Goal: Task Accomplishment & Management: Use online tool/utility

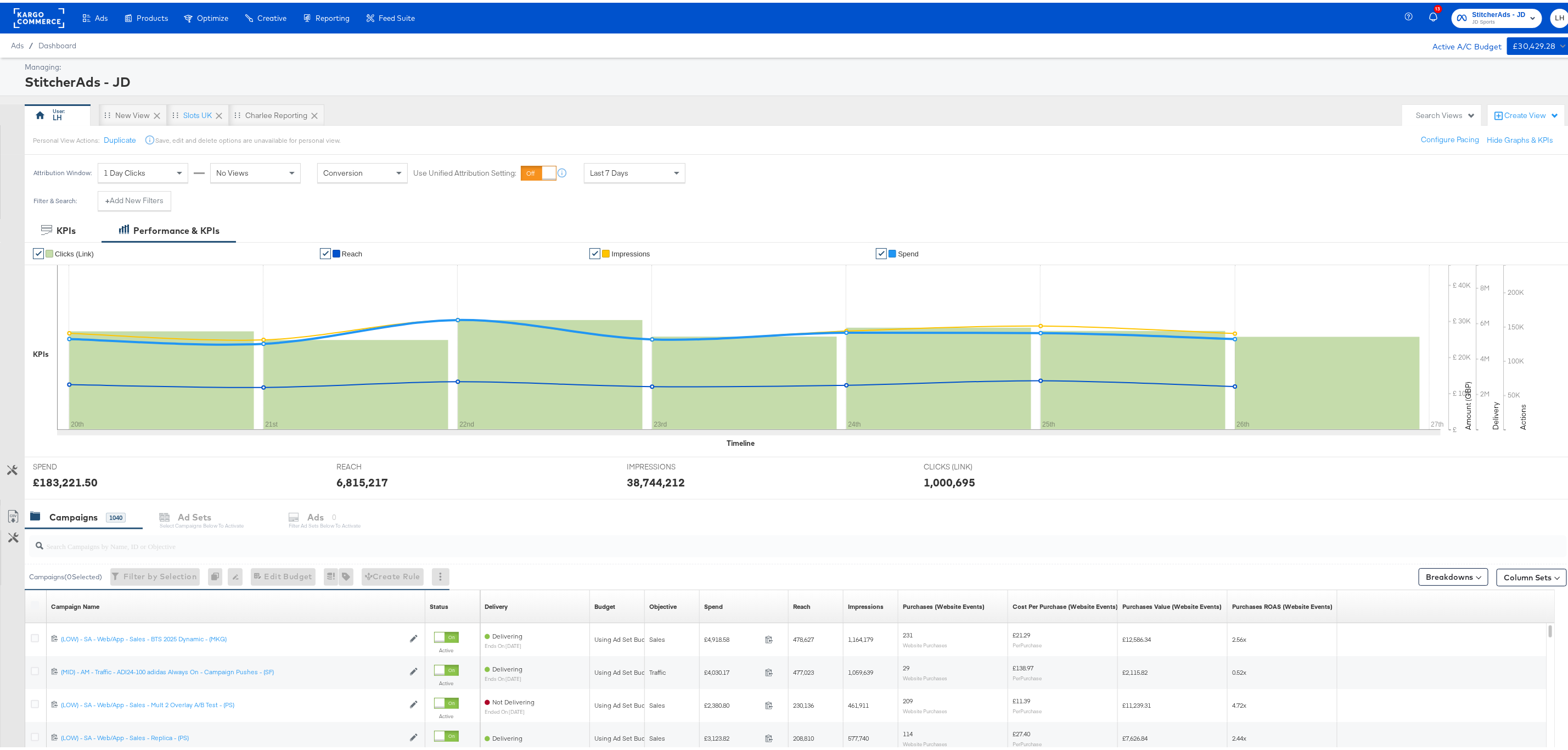
click at [105, 541] on input "search" at bounding box center [732, 539] width 1378 height 22
paste input "(LOW) - SA - Web/App - Sales - Single Image A/B Test - (PS)"
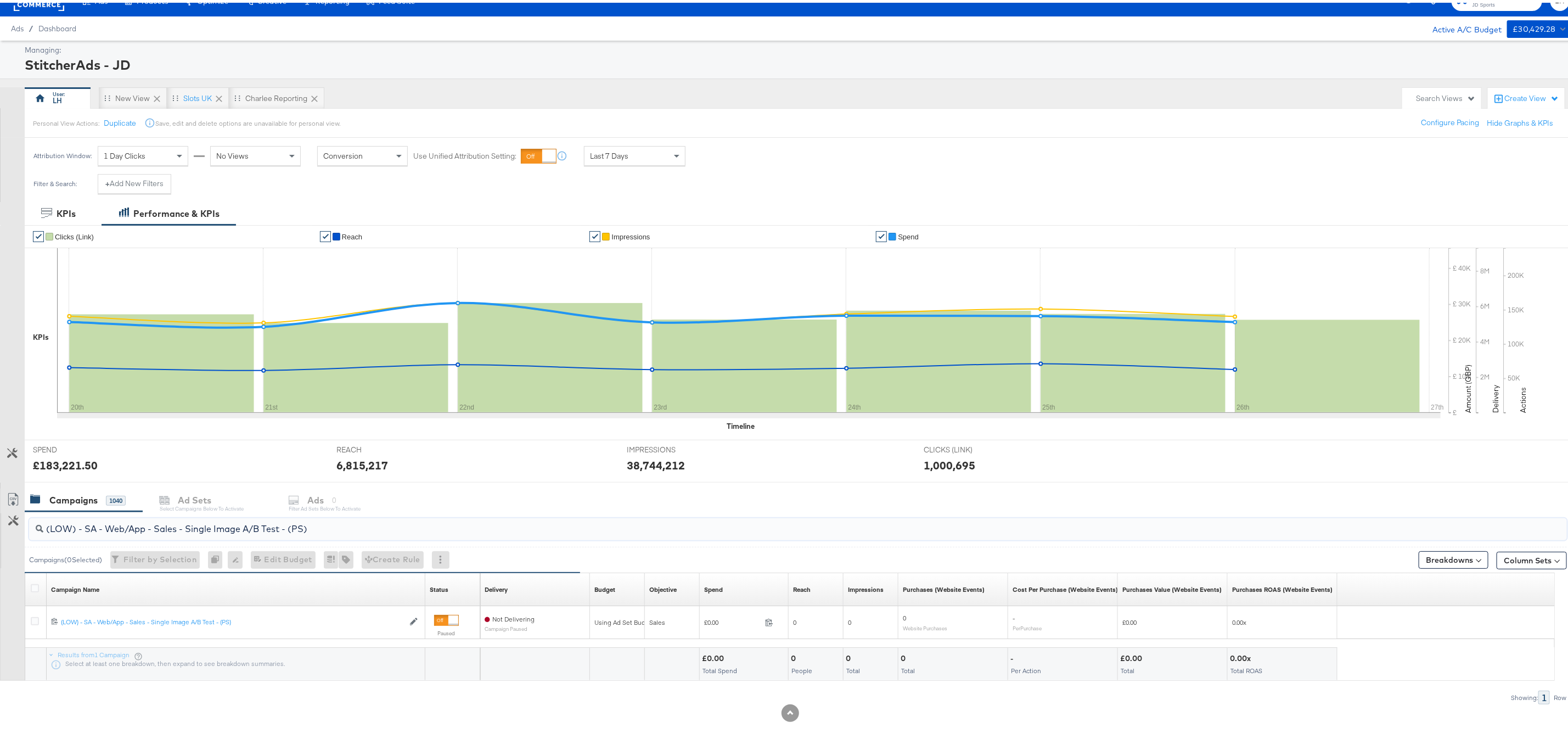
scroll to position [20, 0]
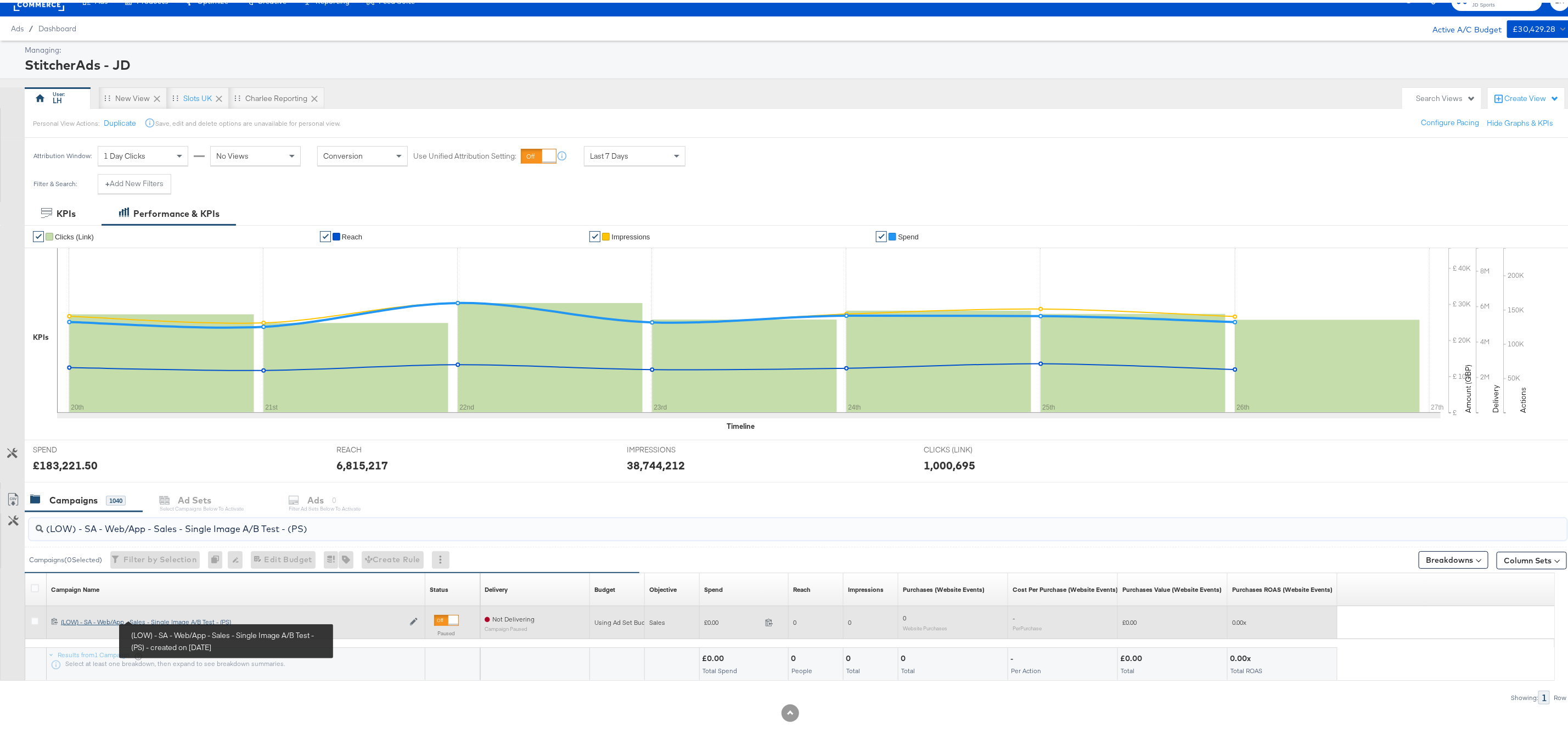
type input "(LOW) - SA - Web/App - Sales - Single Image A/B Test - (PS)"
click at [160, 617] on div "(LOW) - SA - Web/App - Sales - Single Image A/B Test - (PS) (LOW) - SA - Web/Ap…" at bounding box center [233, 619] width 343 height 9
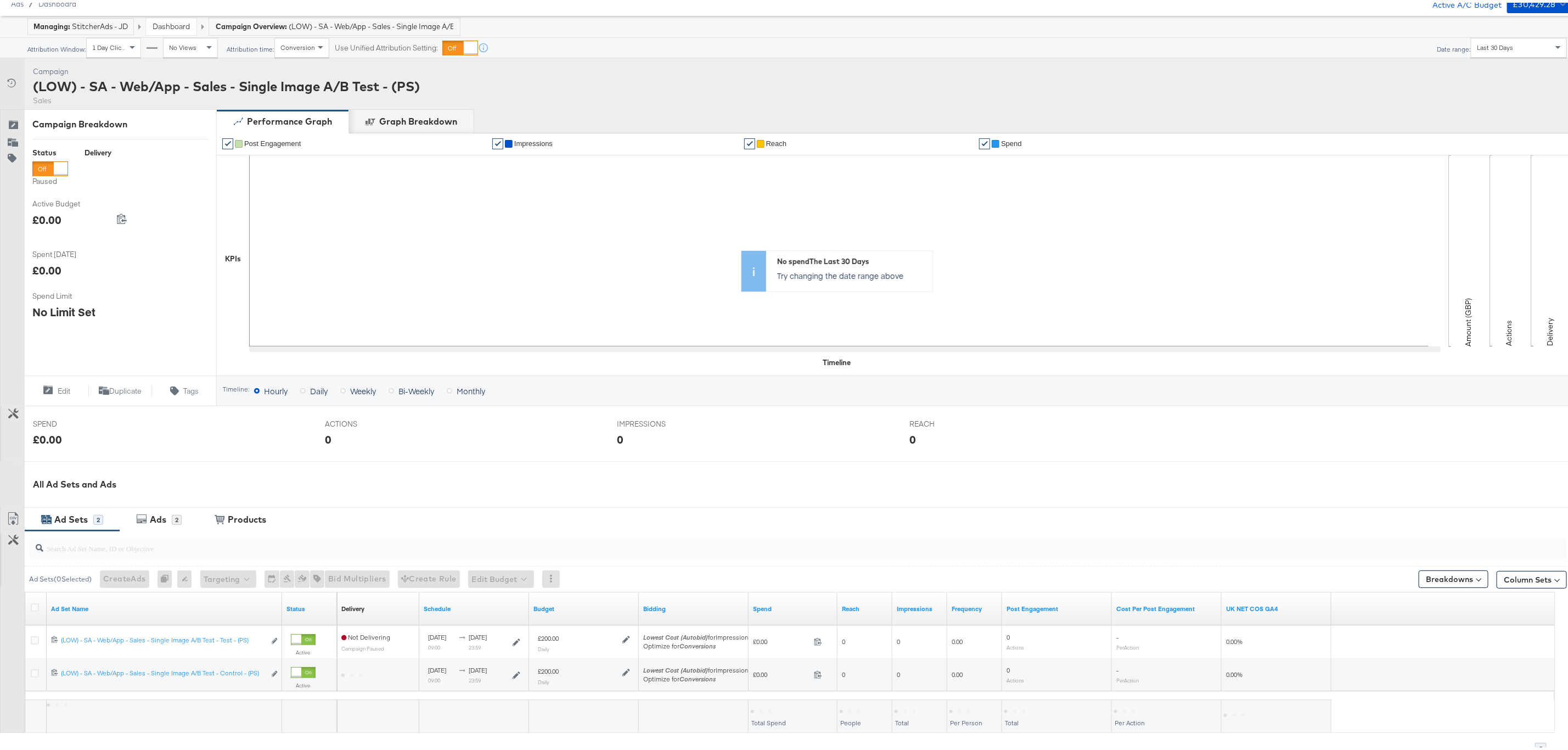
scroll to position [114, 0]
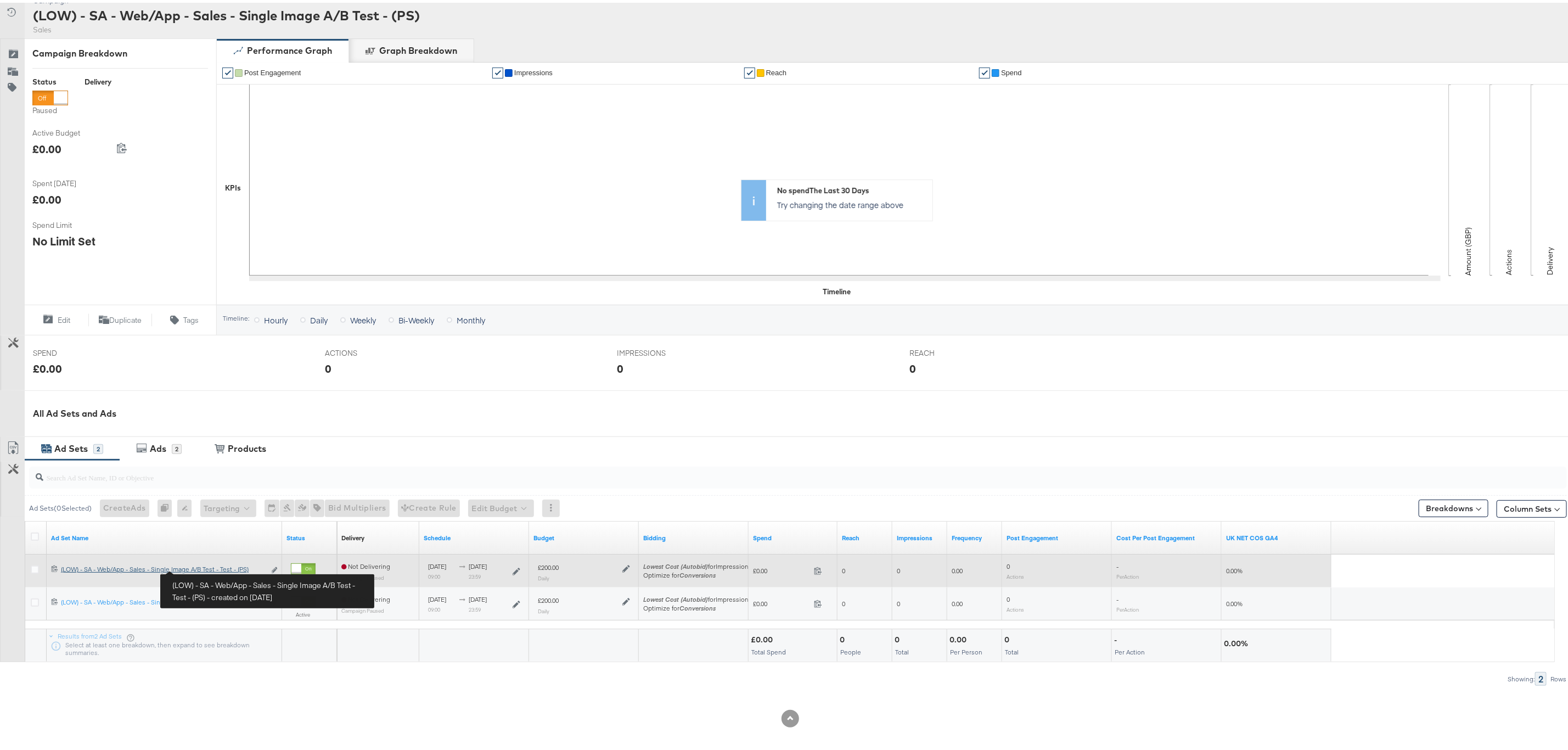
click at [201, 567] on div "(LOW) - SA - Web/App - Sales - Single Image A/B Test - Test - (PS) (LOW) - SA -…" at bounding box center [163, 567] width 204 height 9
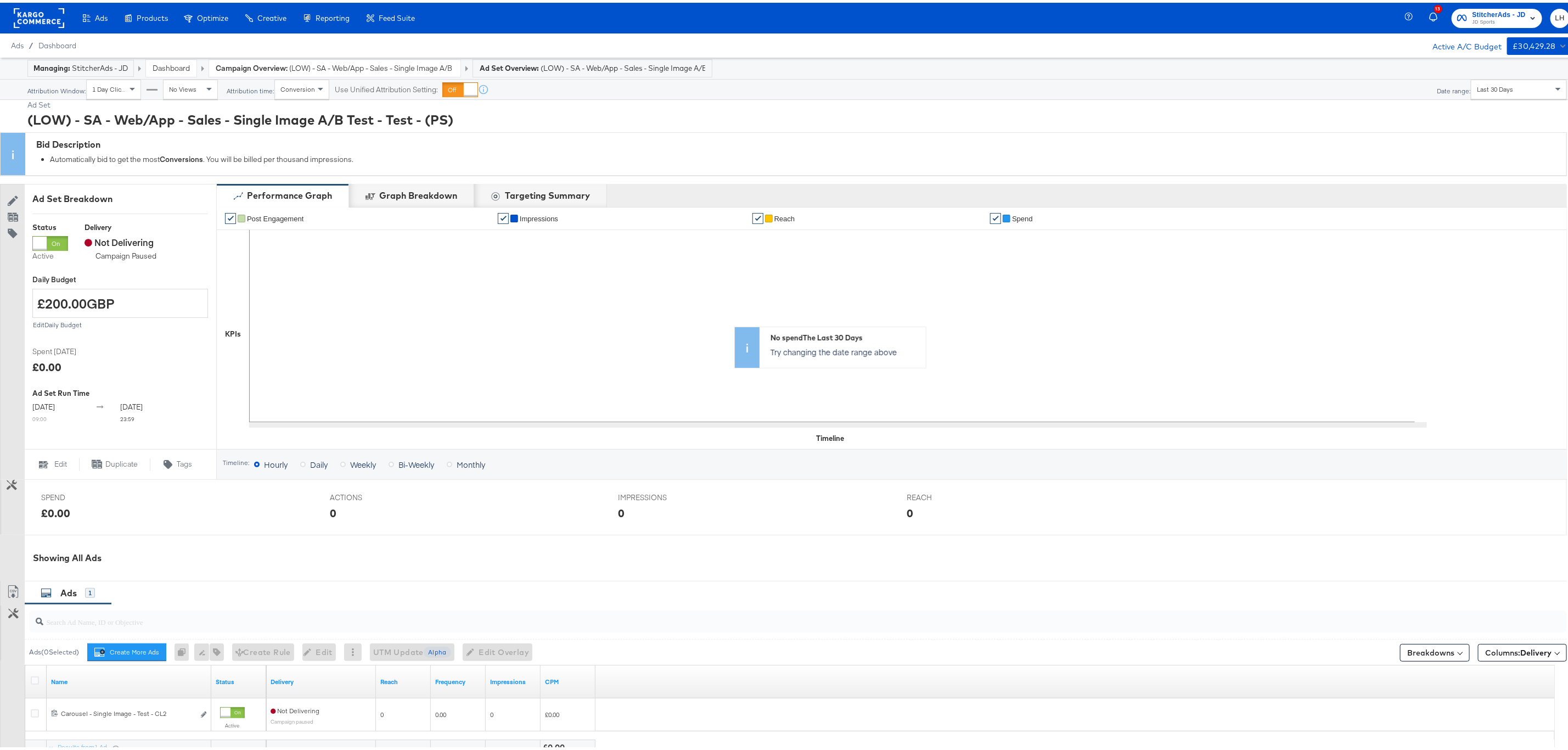
scroll to position [112, 0]
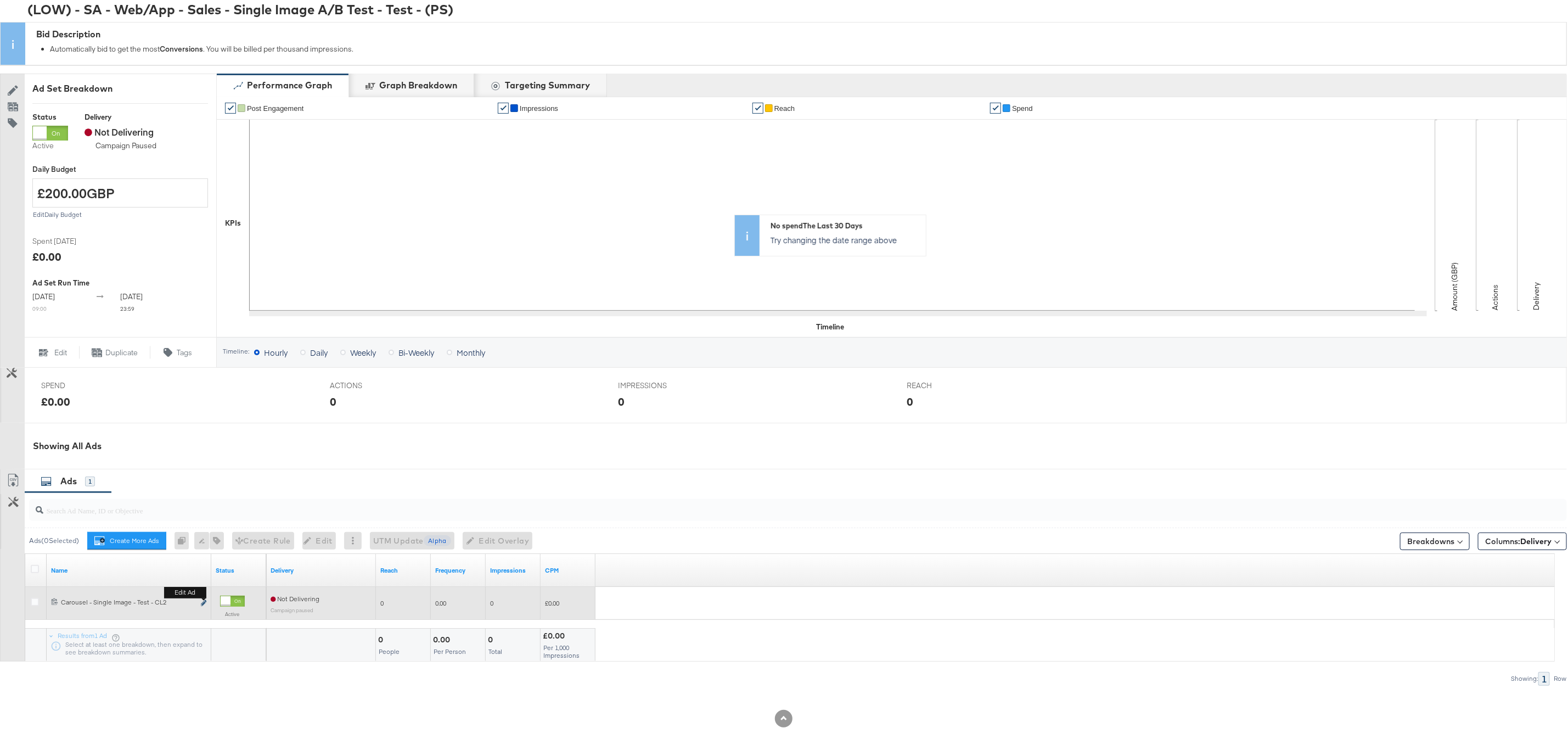
click at [201, 603] on icon "link" at bounding box center [204, 600] width 5 height 6
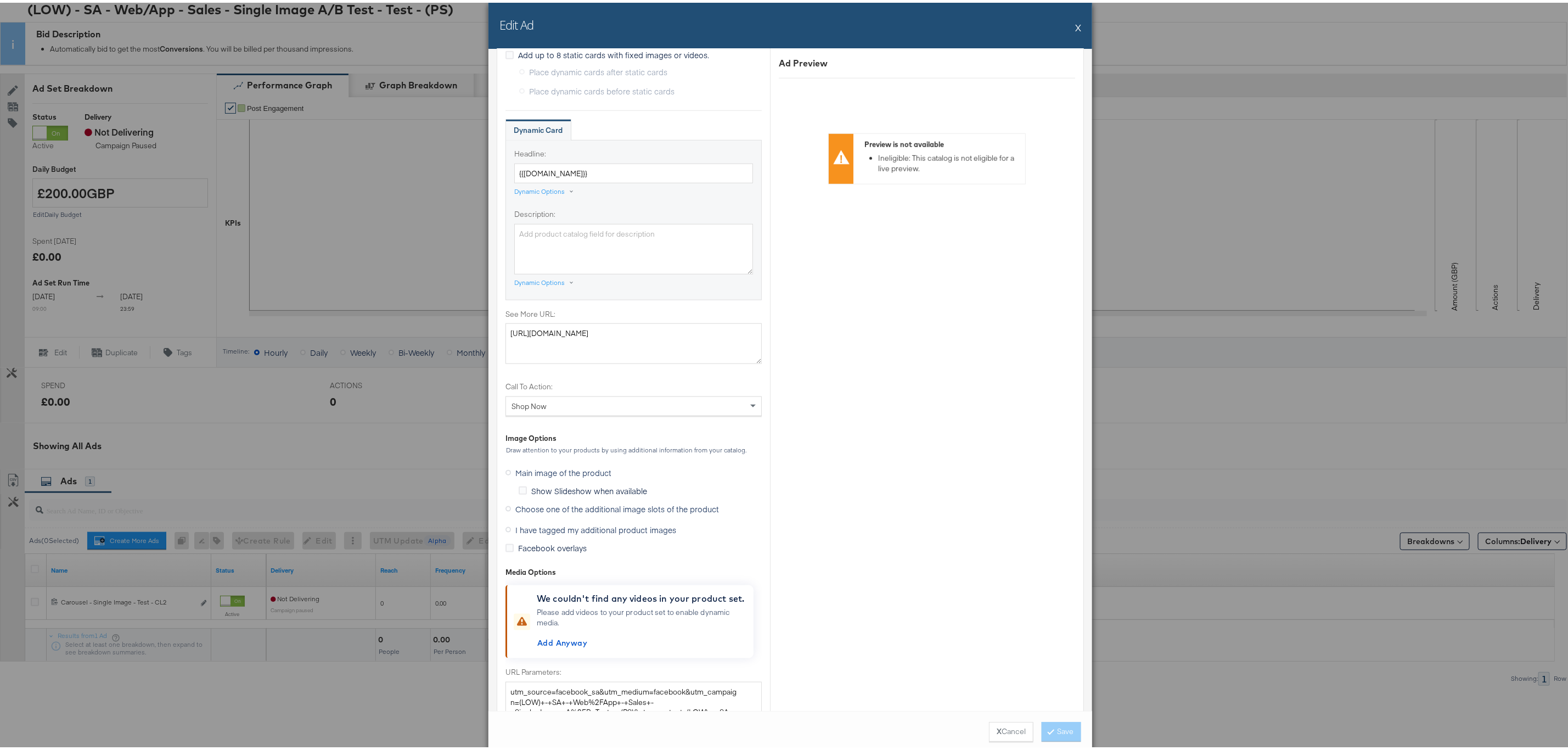
scroll to position [824, 0]
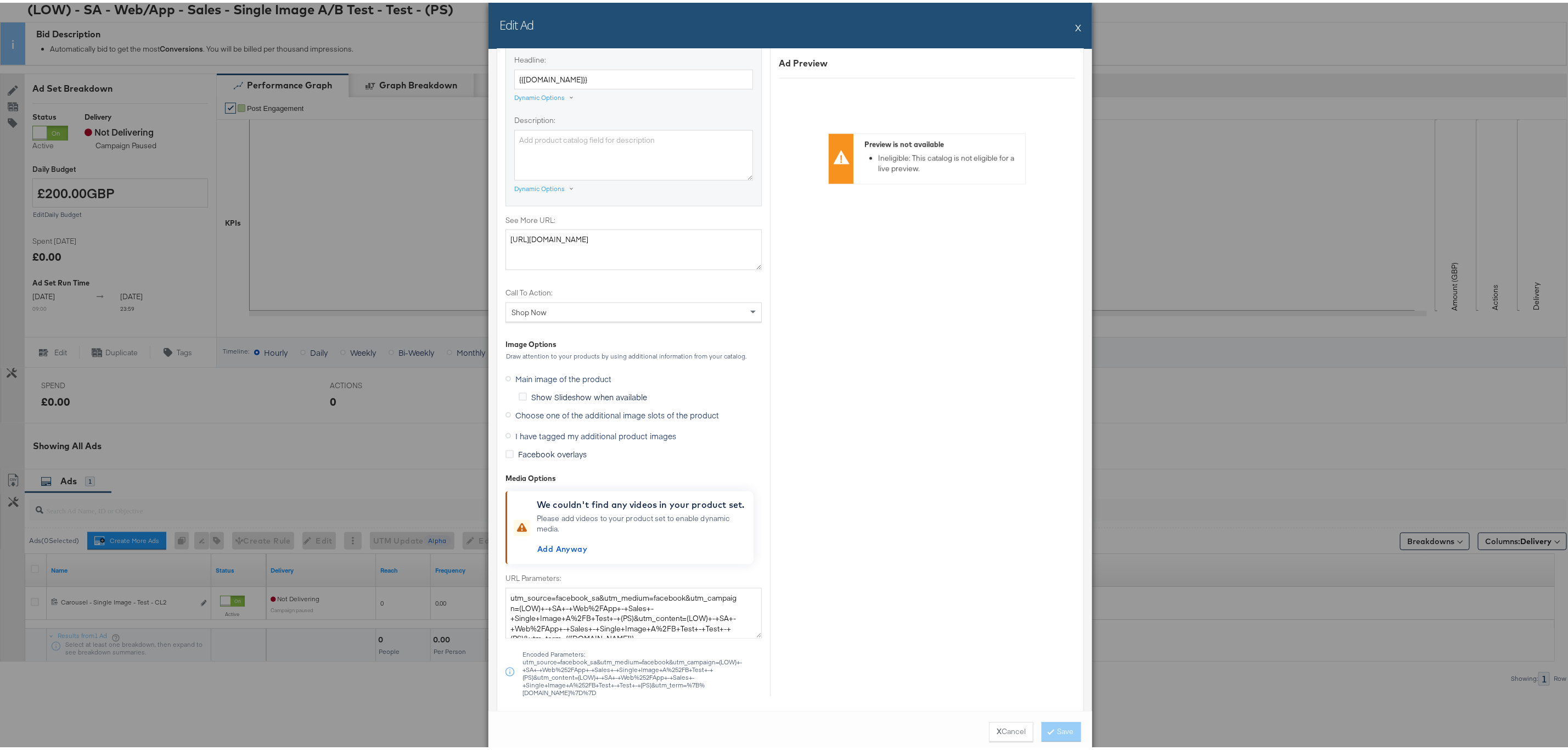
click at [614, 437] on span "I have tagged my additional product images" at bounding box center [595, 433] width 161 height 11
click at [0, 0] on input "I have tagged my additional product images" at bounding box center [0, 0] width 0 height 0
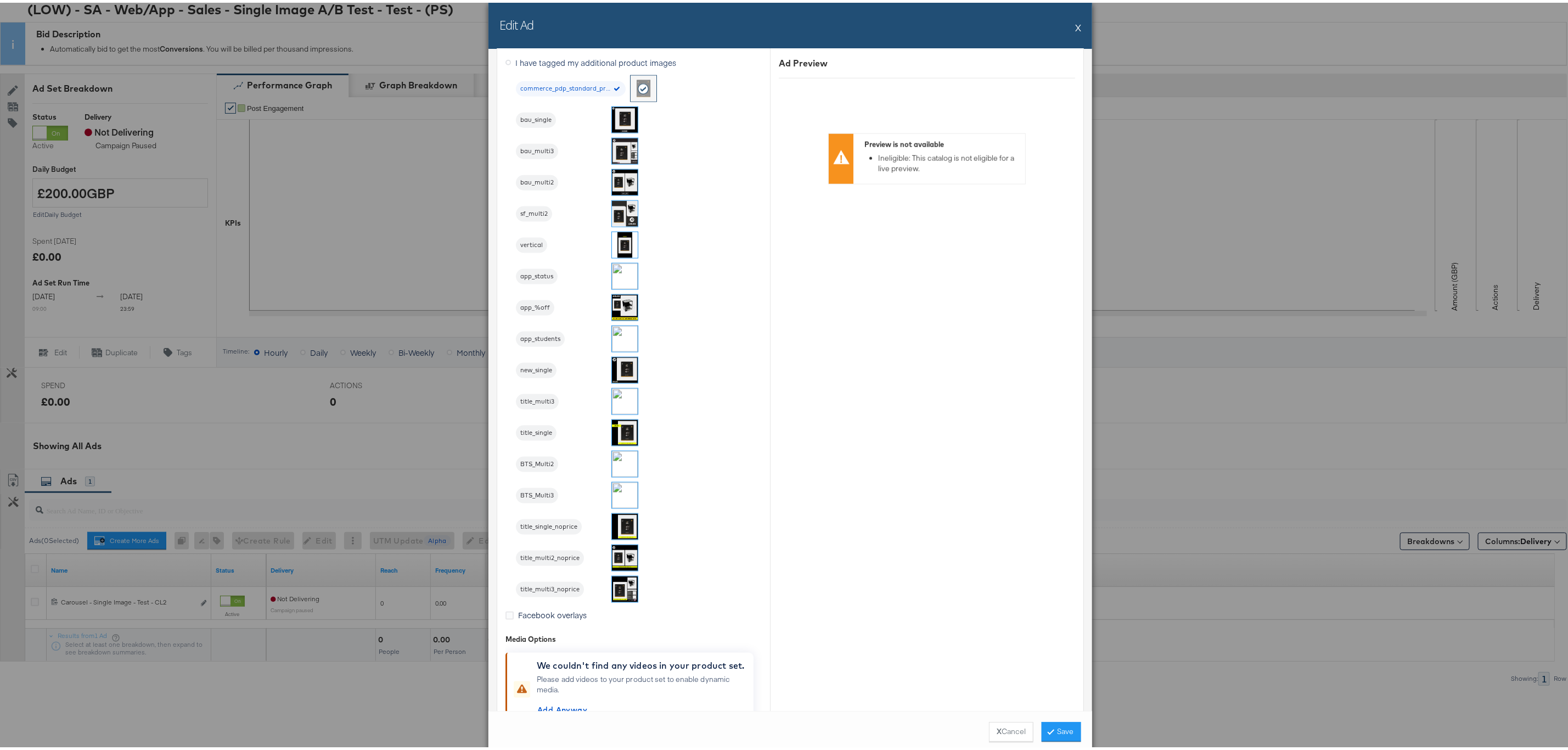
scroll to position [996, 0]
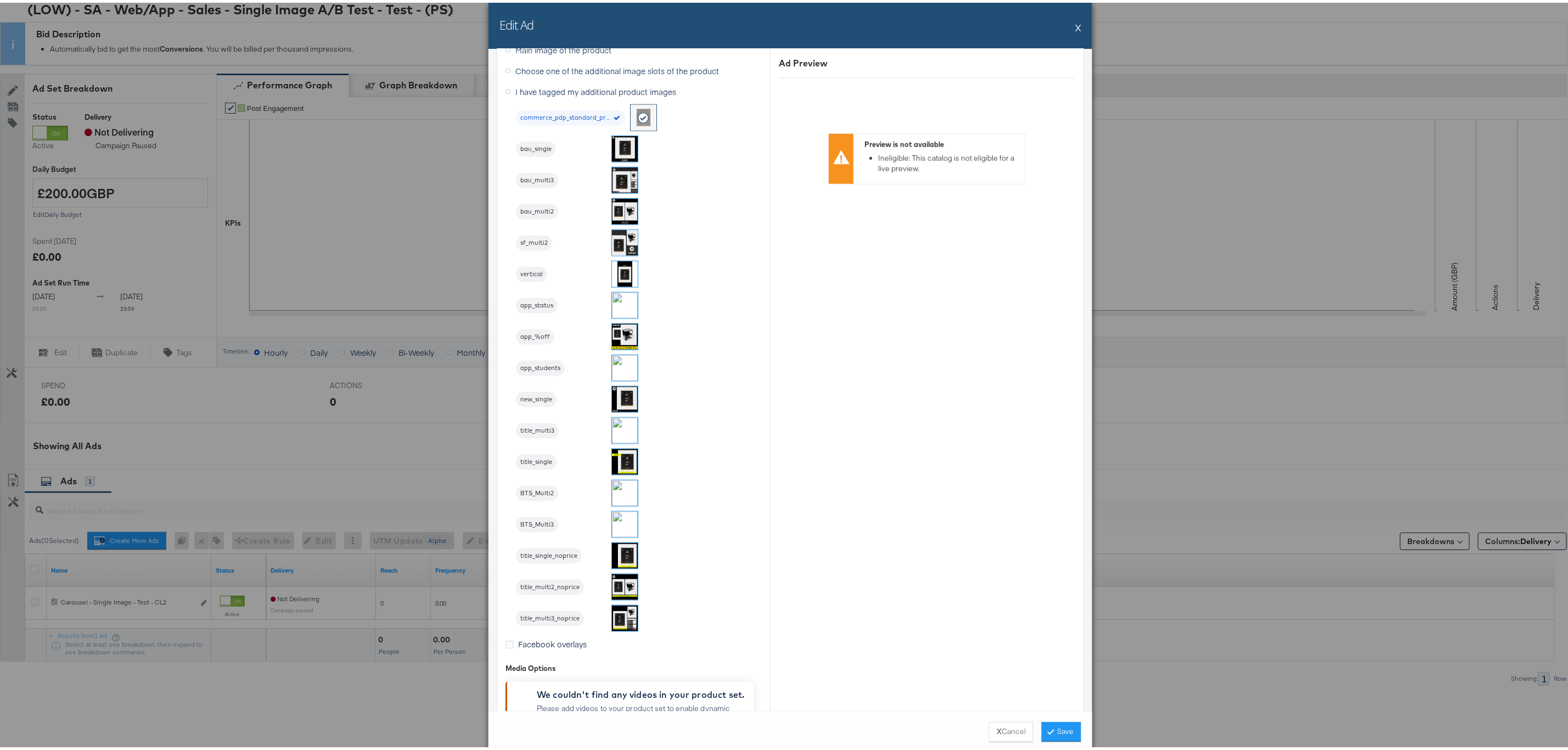
click at [616, 405] on img at bounding box center [625, 397] width 26 height 26
click at [1049, 731] on icon at bounding box center [1051, 729] width 3 height 7
